Goal: Transaction & Acquisition: Purchase product/service

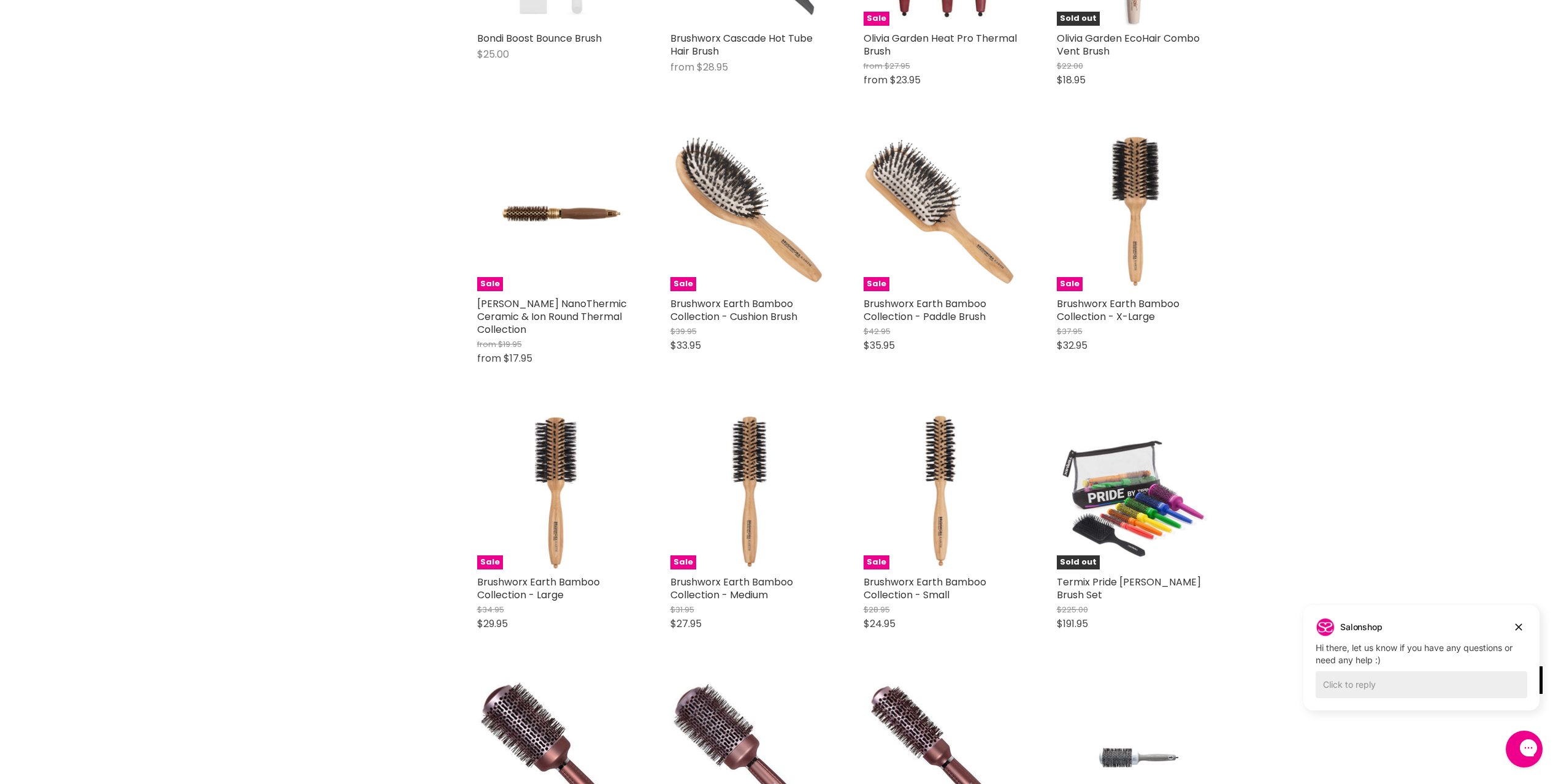
scroll to position [1778, 0]
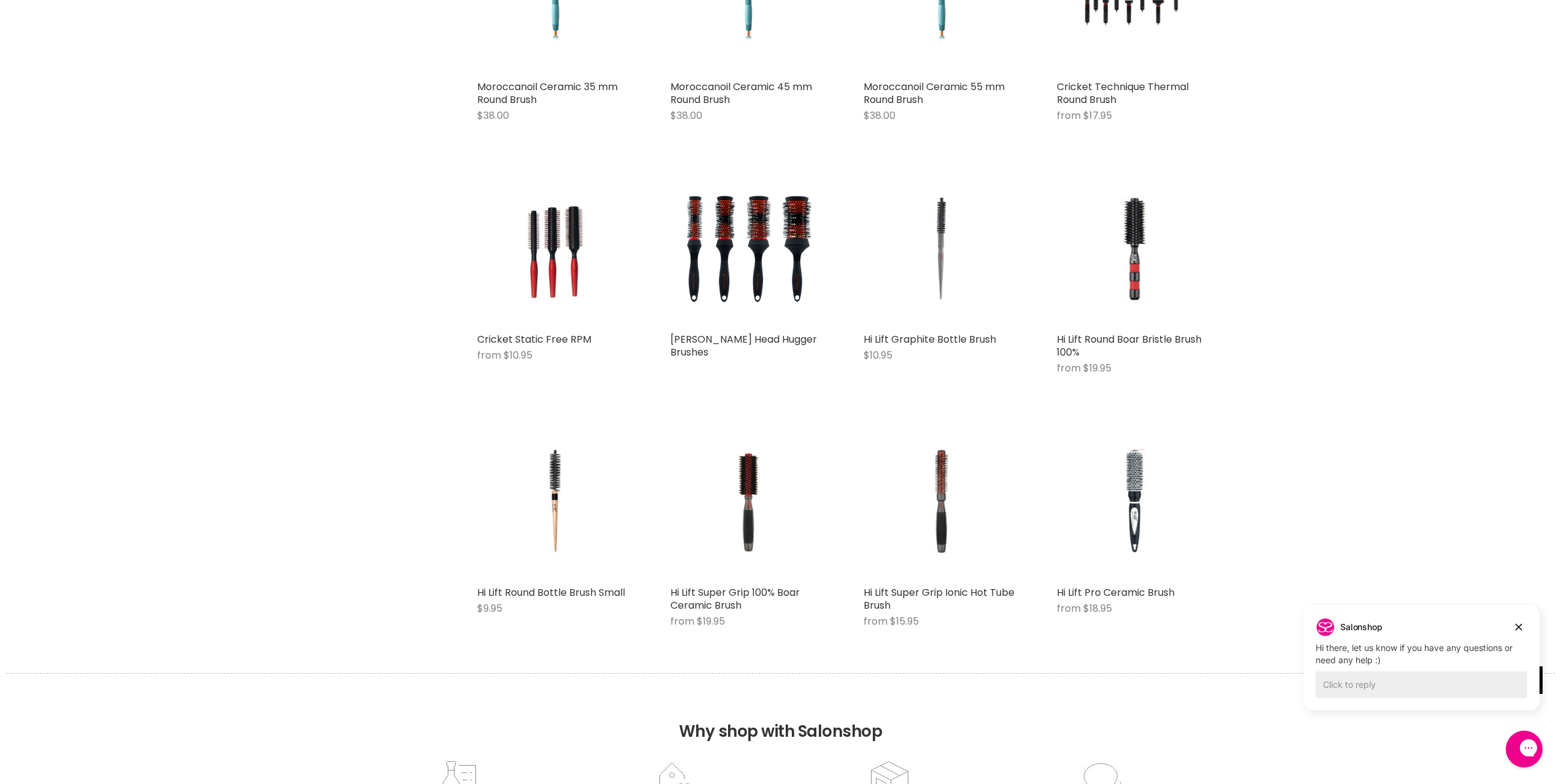
scroll to position [3433, 0]
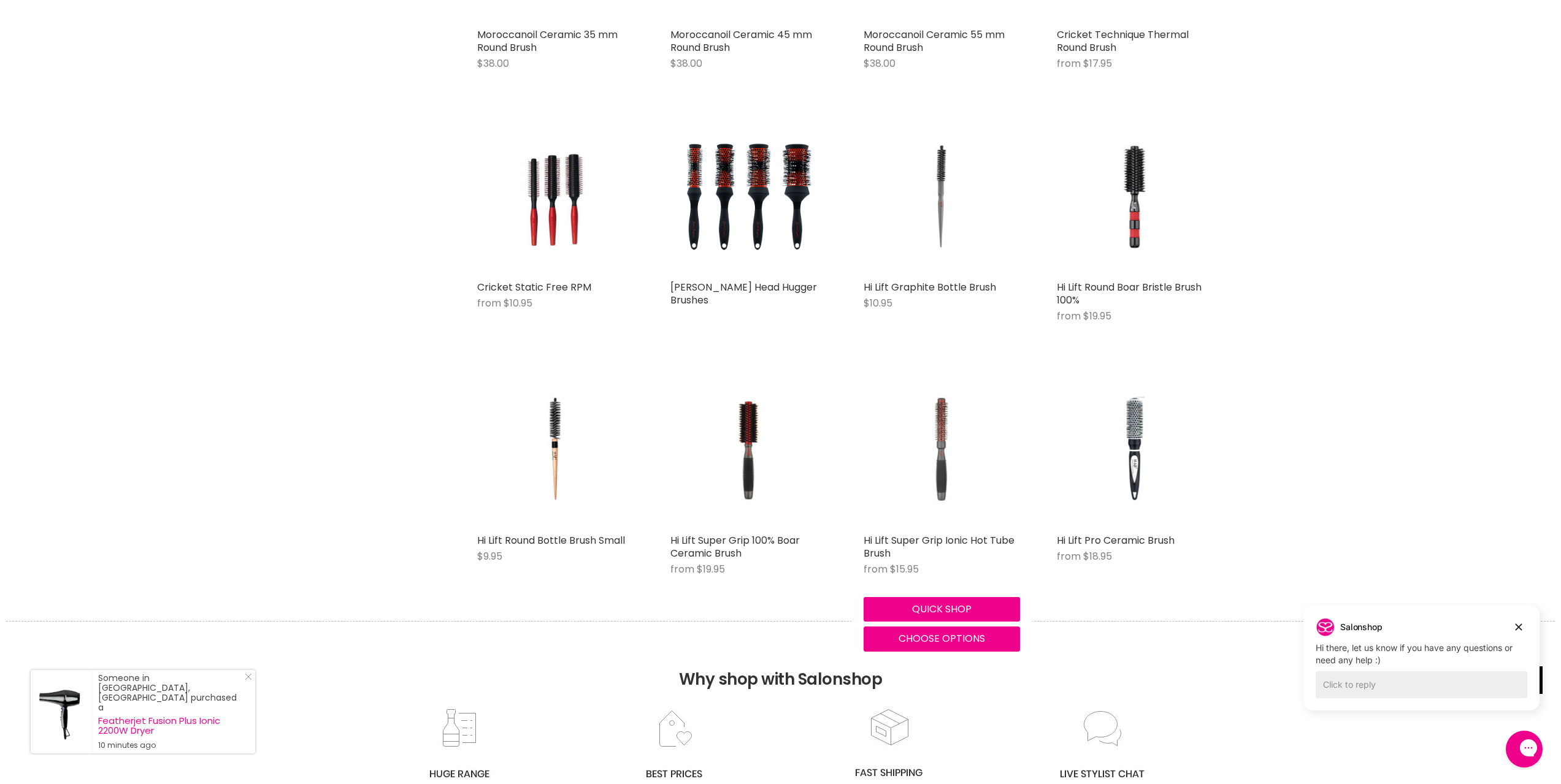
click at [934, 439] on img "Main content" at bounding box center [941, 450] width 104 height 156
